Goal: Information Seeking & Learning: Learn about a topic

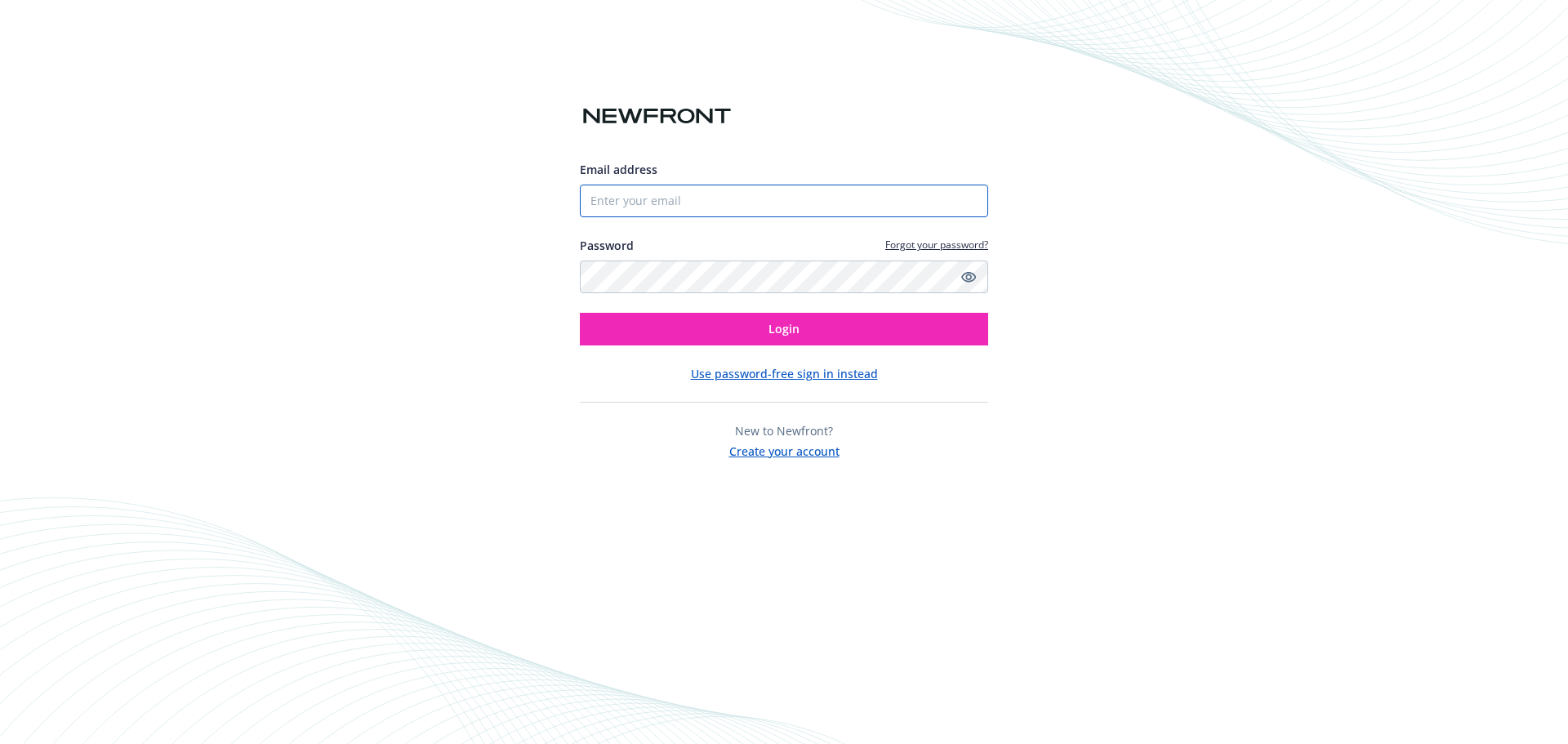
click at [669, 200] on input "Email address" at bounding box center [784, 201] width 408 height 33
type input "[PERSON_NAME][EMAIL_ADDRESS][PERSON_NAME][DOMAIN_NAME]"
click at [969, 274] on icon "Show password" at bounding box center [968, 277] width 15 height 15
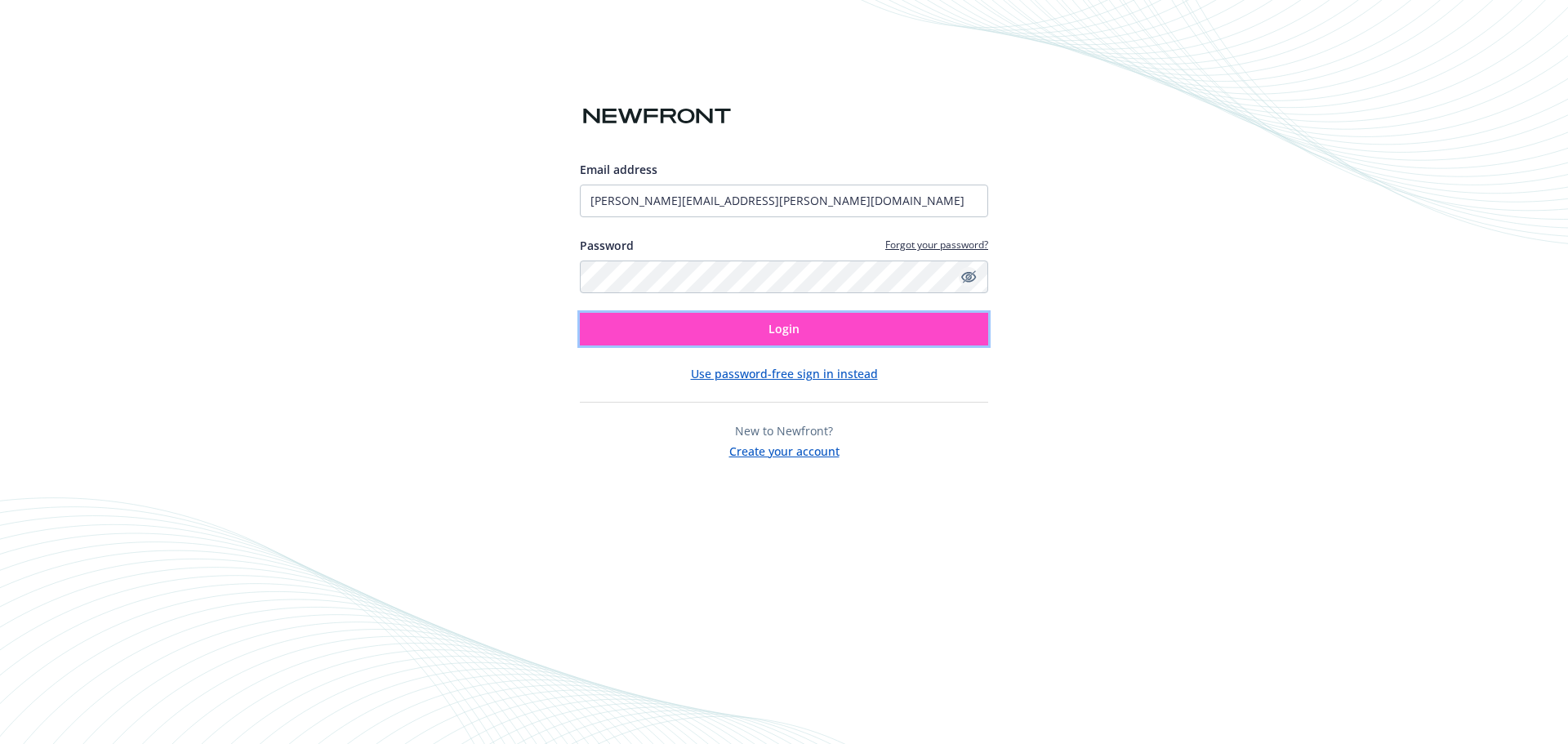
click at [837, 322] on button "Login" at bounding box center [784, 329] width 408 height 33
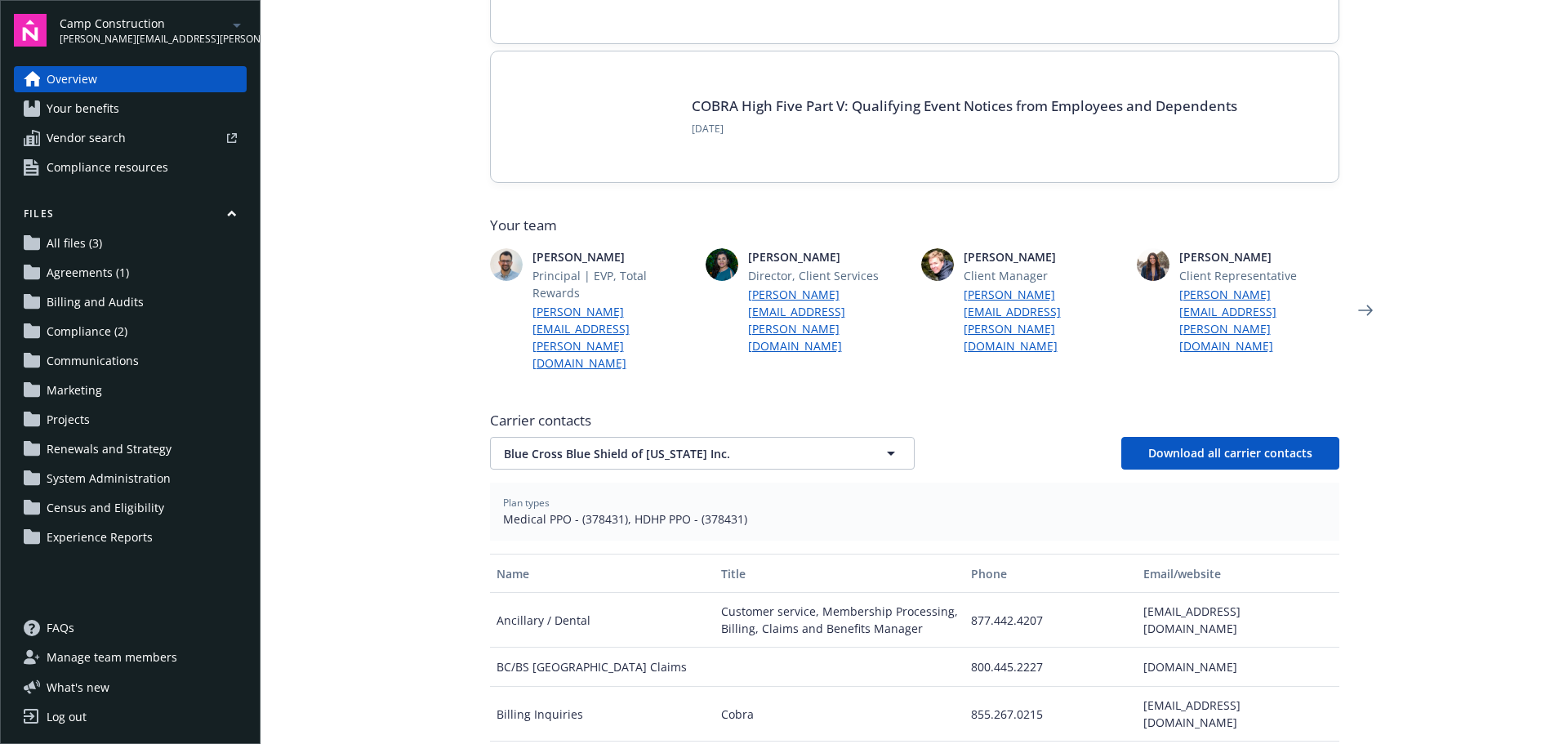
scroll to position [245, 0]
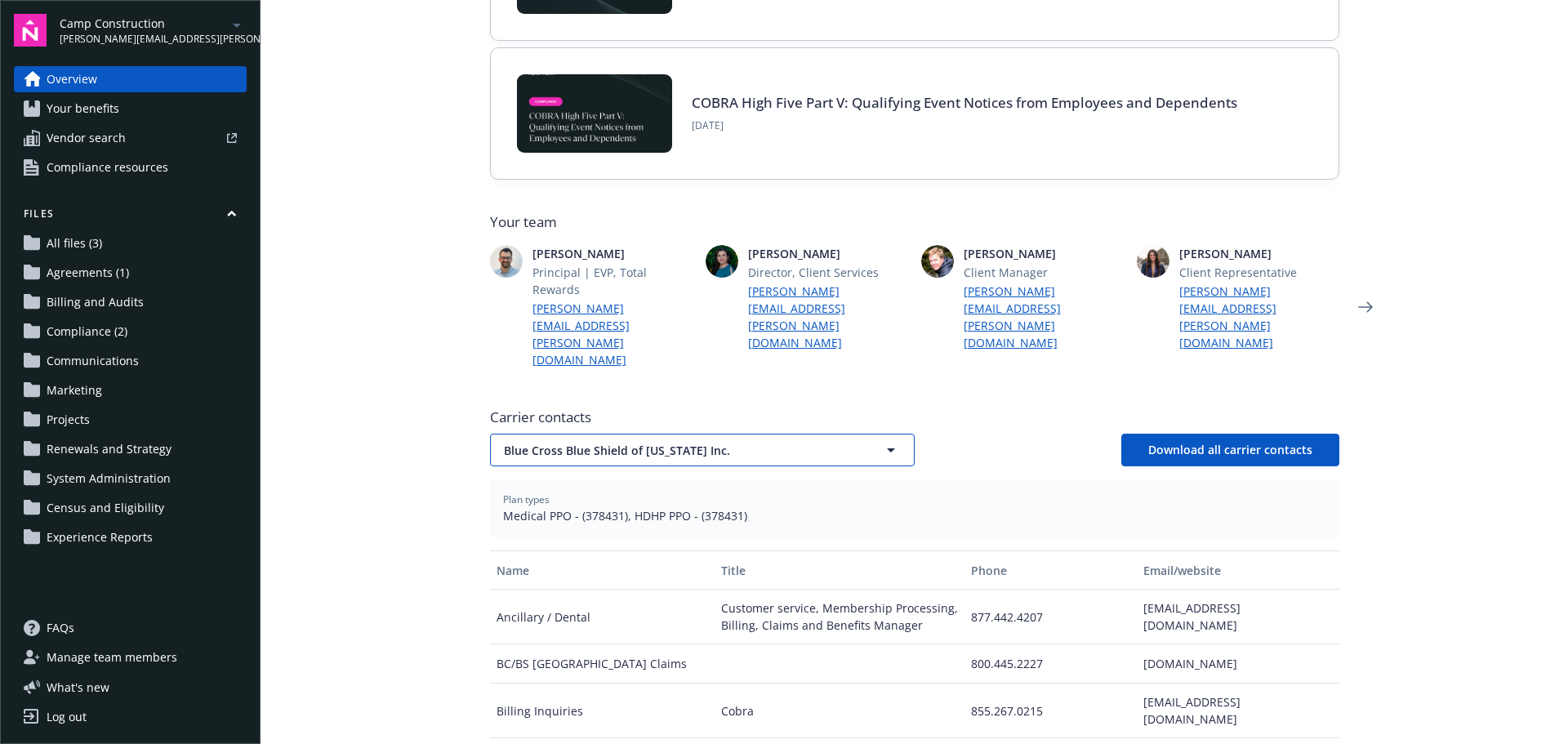
click at [641, 433] on button "Blue Cross Blue Shield of [US_STATE] Inc." at bounding box center [702, 449] width 425 height 33
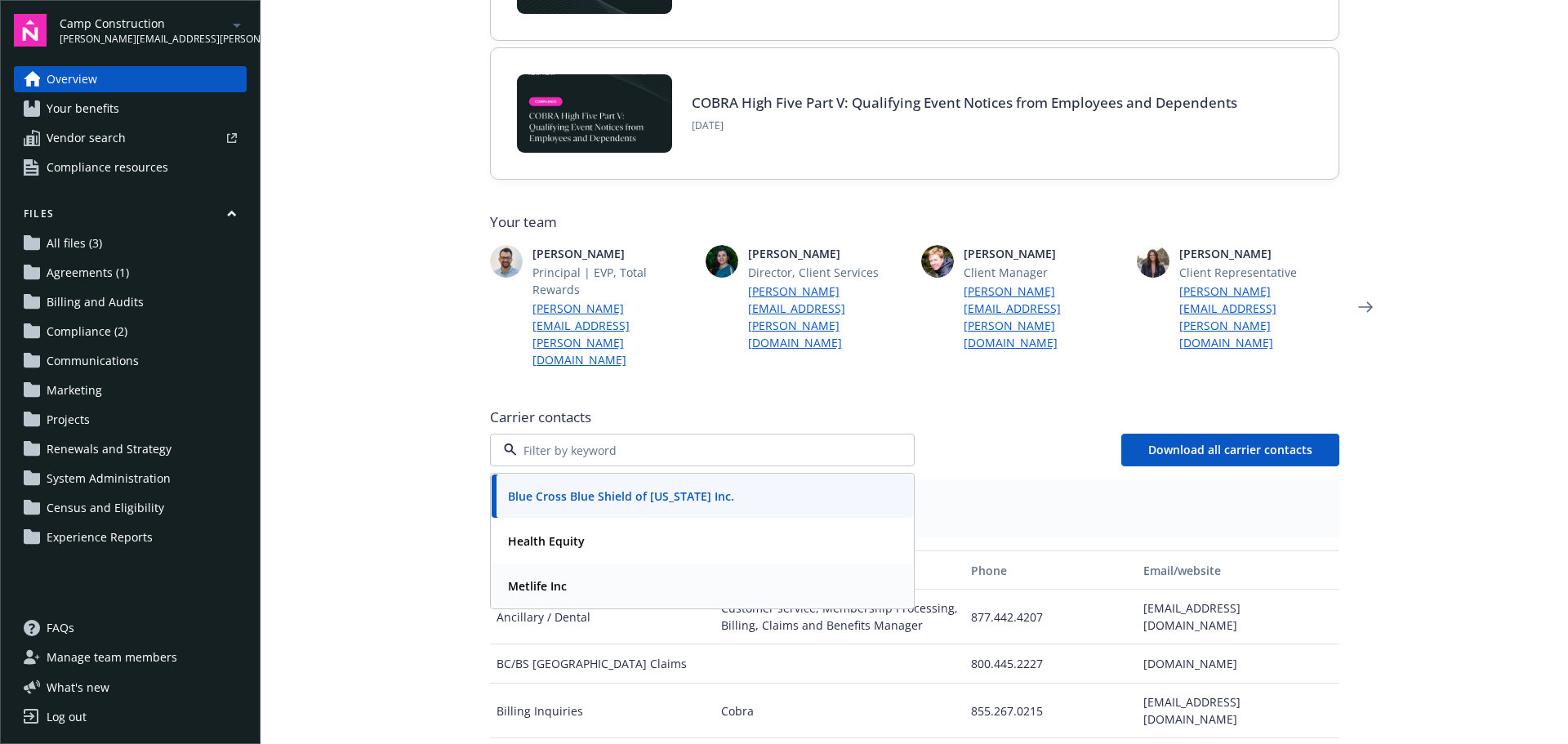
click at [550, 578] on strong "Metlife Inc" at bounding box center [537, 585] width 59 height 16
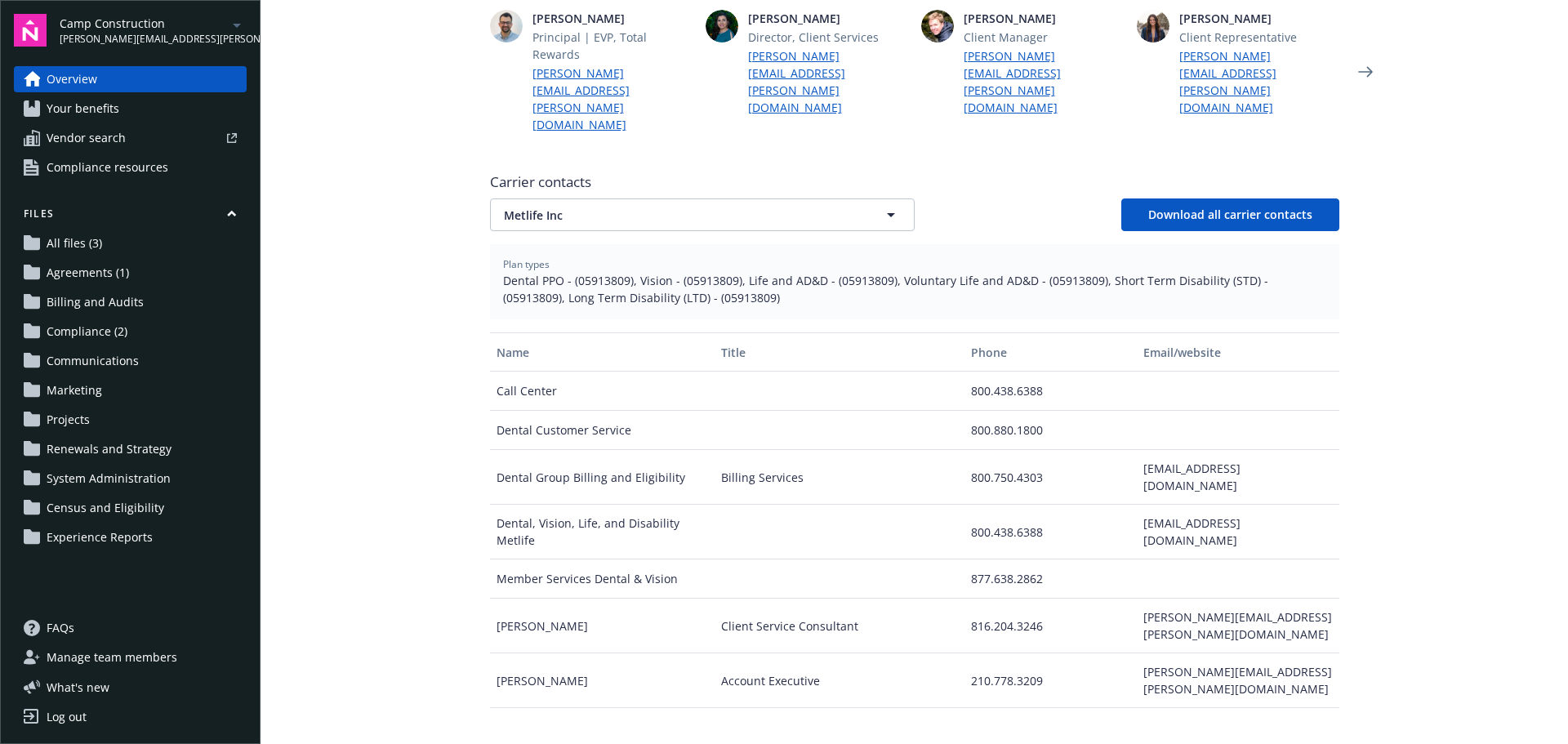
scroll to position [490, 0]
